Goal: Task Accomplishment & Management: Complete application form

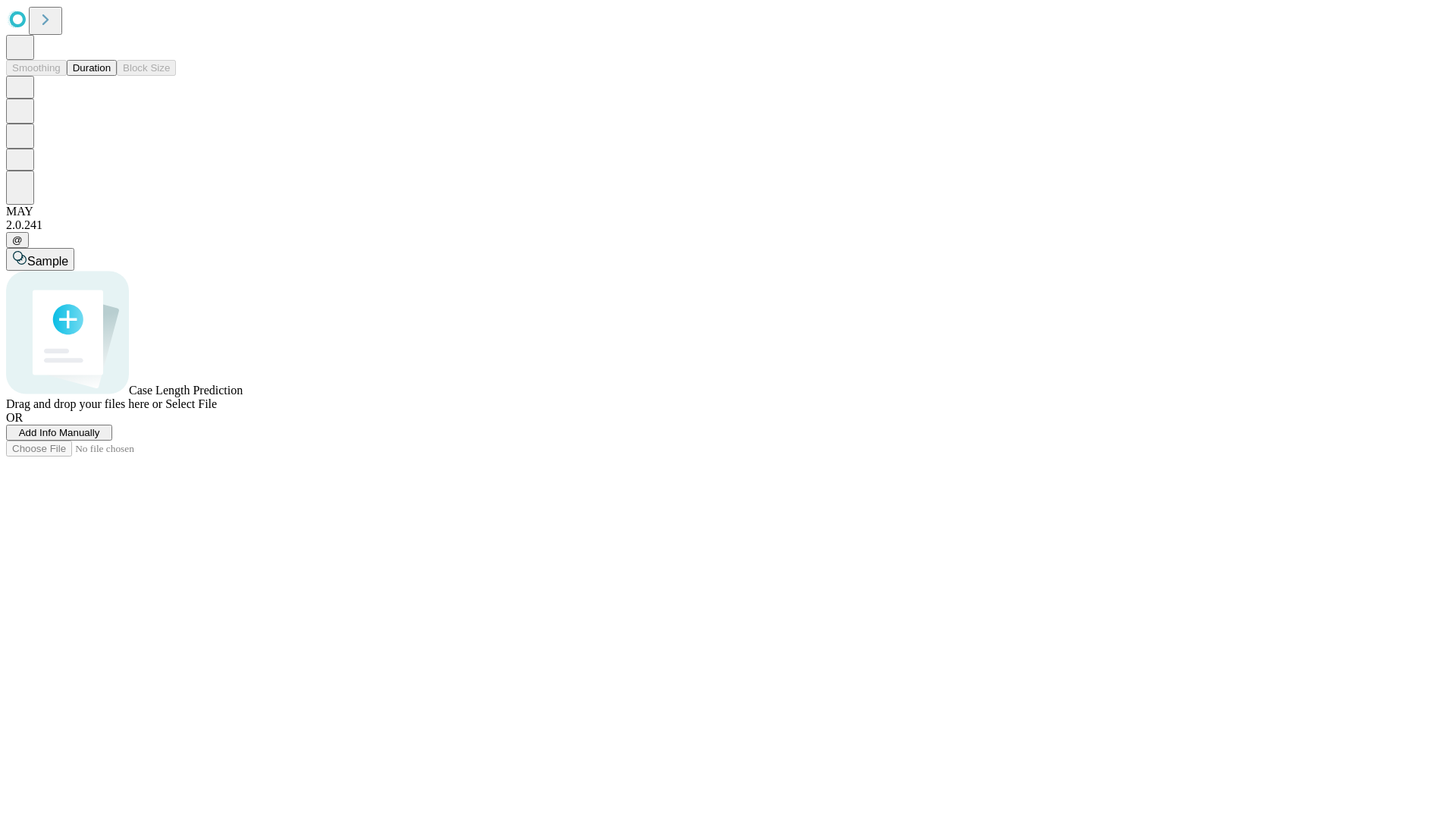
click at [100, 439] on span "Add Info Manually" at bounding box center [59, 432] width 81 height 11
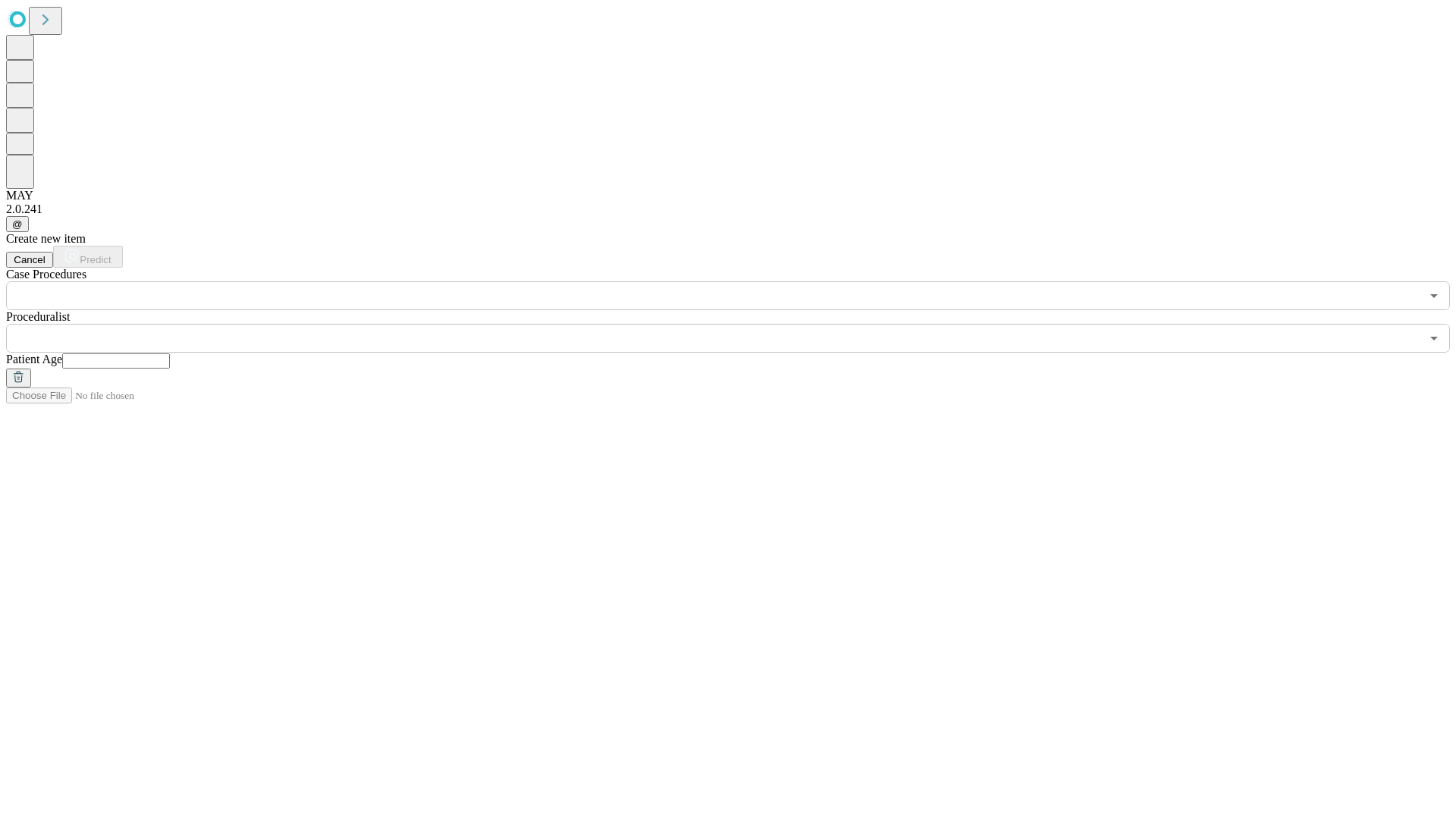
click at [170, 354] on input "text" at bounding box center [116, 361] width 108 height 15
type input "**"
click at [739, 324] on input "text" at bounding box center [713, 338] width 1414 height 29
